Goal: Task Accomplishment & Management: Use online tool/utility

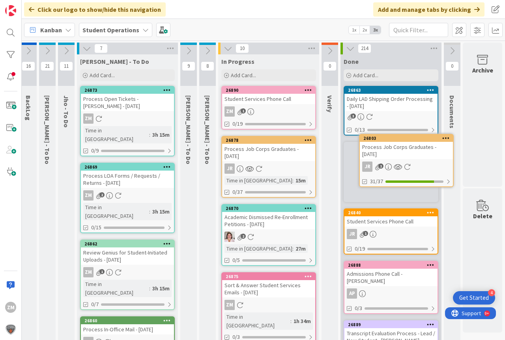
scroll to position [0, 29]
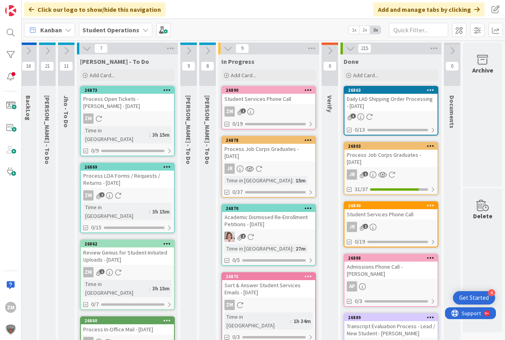
click at [271, 104] on div "Student Services Phone Call" at bounding box center [268, 99] width 93 height 10
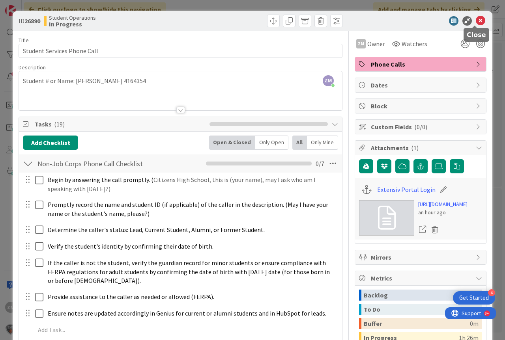
click at [476, 24] on icon at bounding box center [480, 20] width 9 height 9
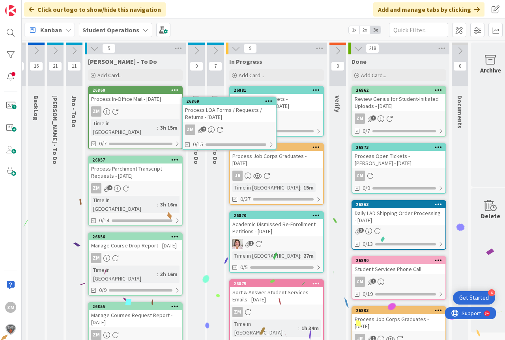
scroll to position [0, 13]
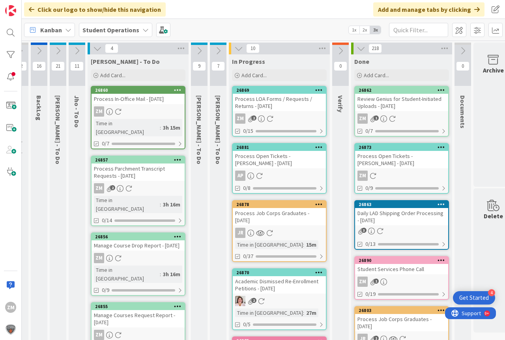
click at [265, 113] on link "26869 Process LOA Forms / Requests / Returns - [DATE] ZM 2 0/15" at bounding box center [279, 111] width 95 height 51
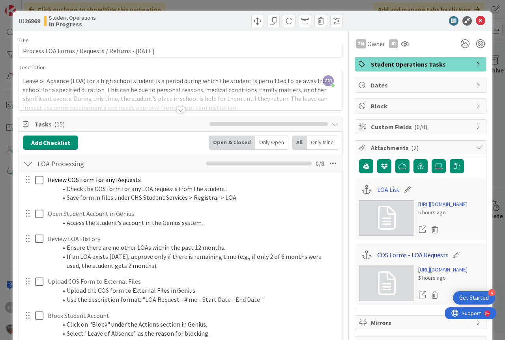
click at [401, 260] on link "COS Forms - LOA Requests" at bounding box center [412, 254] width 71 height 9
click at [389, 191] on link "LOA List" at bounding box center [388, 189] width 22 height 9
click at [476, 18] on icon at bounding box center [480, 20] width 9 height 9
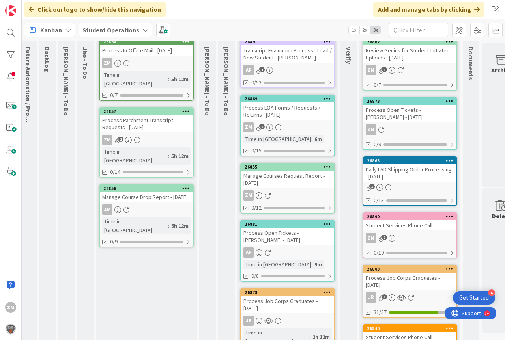
scroll to position [0, 4]
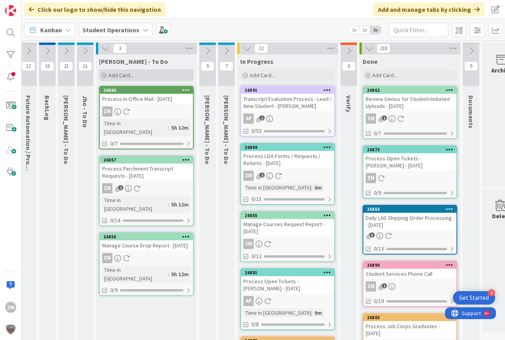
click at [115, 72] on span "Add Card..." at bounding box center [120, 75] width 25 height 7
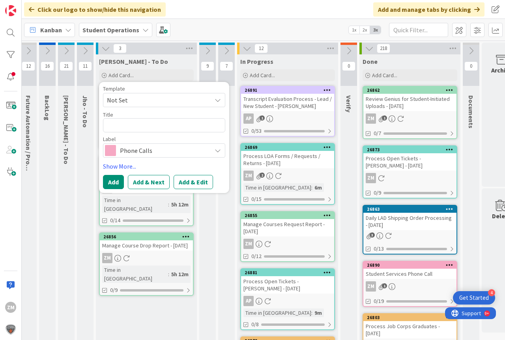
click at [217, 101] on icon at bounding box center [218, 100] width 6 height 6
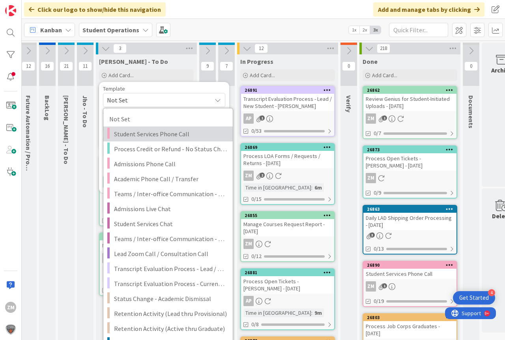
click at [143, 133] on span "Student Services Phone Call" at bounding box center [170, 134] width 113 height 10
type textarea "x"
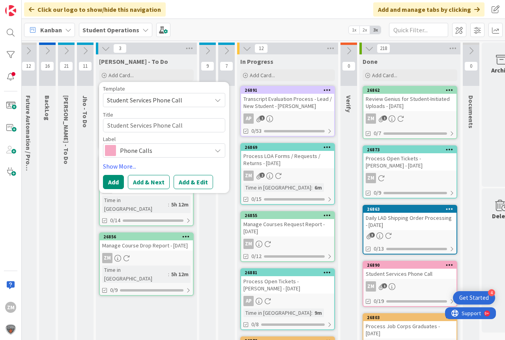
click at [187, 185] on button "Add & Edit" at bounding box center [193, 182] width 39 height 14
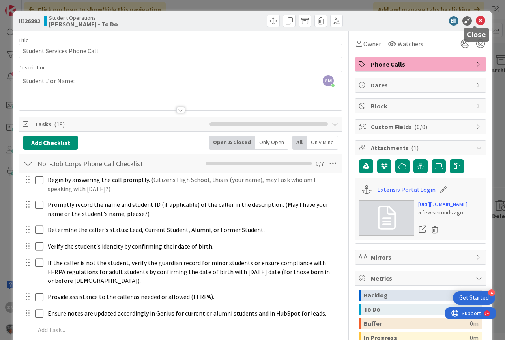
click at [476, 21] on icon at bounding box center [480, 20] width 9 height 9
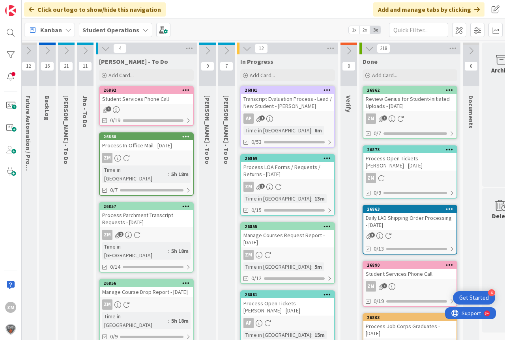
click at [146, 108] on div "1" at bounding box center [146, 110] width 93 height 7
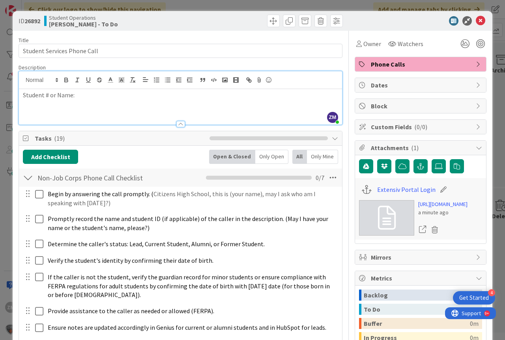
click at [80, 85] on div "ZM [PERSON_NAME] just joined Student # or Name:" at bounding box center [180, 97] width 323 height 53
click at [476, 21] on icon at bounding box center [480, 20] width 9 height 9
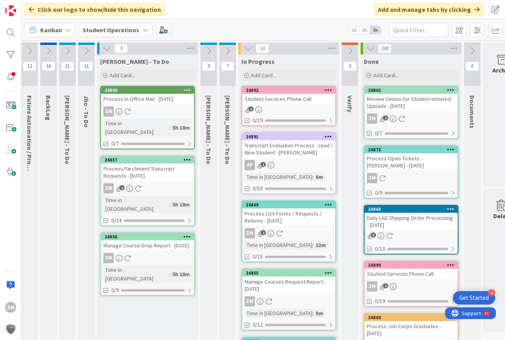
click at [326, 90] on icon at bounding box center [328, 90] width 7 height 6
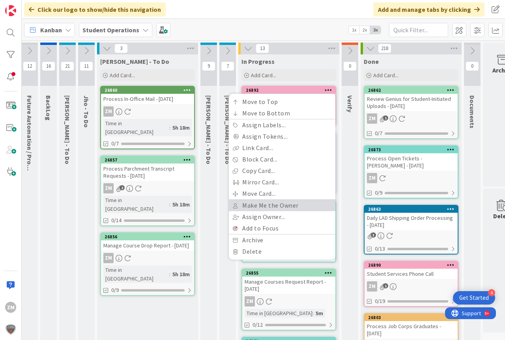
click at [276, 208] on link "Make Me the Owner" at bounding box center [282, 205] width 107 height 11
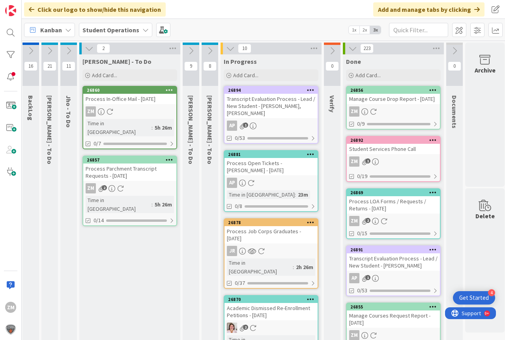
scroll to position [0, 8]
